Goal: Information Seeking & Learning: Learn about a topic

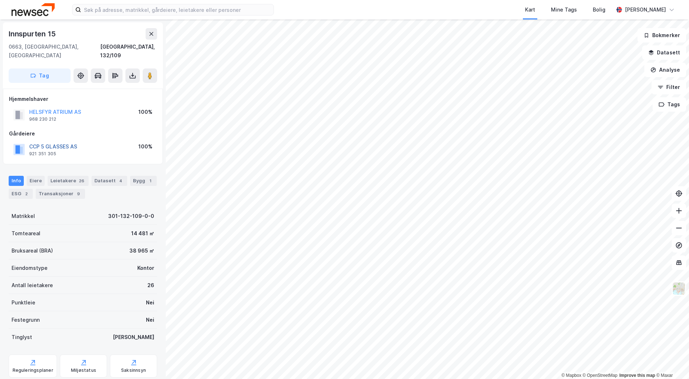
click at [0, 0] on button "CCP 5 GLASSES AS" at bounding box center [0, 0] width 0 height 0
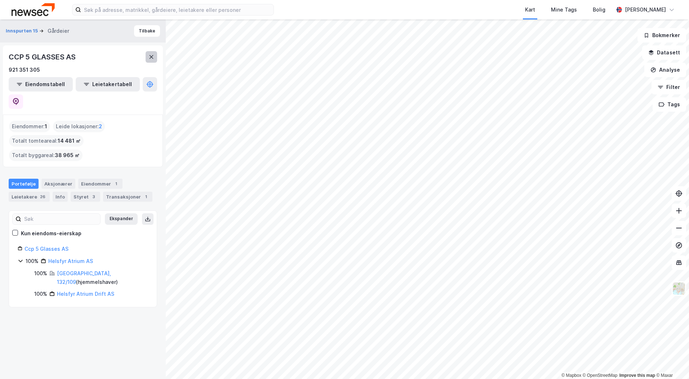
click at [148, 60] on button at bounding box center [152, 57] width 12 height 12
